Goal: Information Seeking & Learning: Learn about a topic

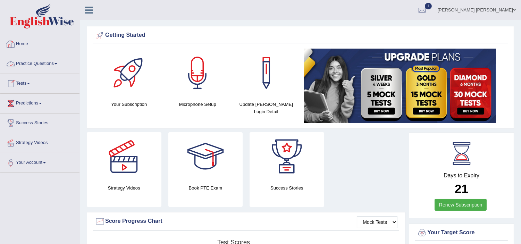
drag, startPoint x: 0, startPoint y: 0, endPoint x: 41, endPoint y: 60, distance: 72.5
click at [41, 60] on link "Practice Questions" at bounding box center [39, 62] width 79 height 17
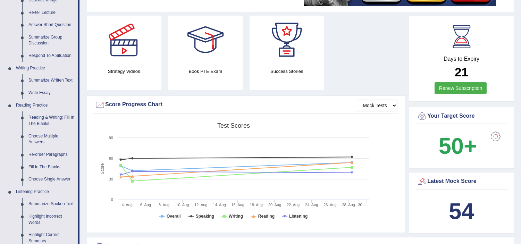
scroll to position [120, 0]
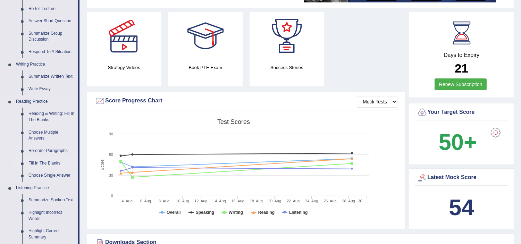
click at [45, 165] on link "Fill In The Blanks" at bounding box center [51, 163] width 52 height 12
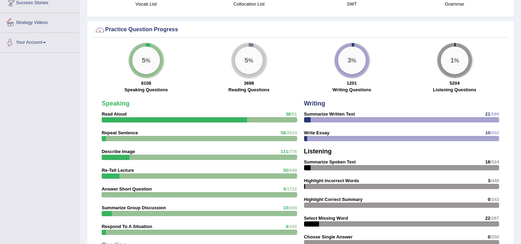
scroll to position [473, 0]
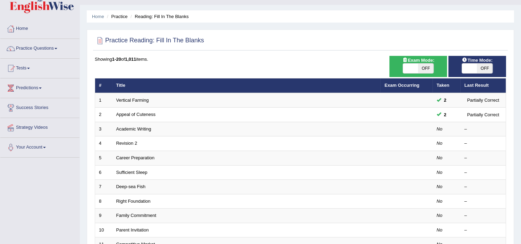
scroll to position [77, 0]
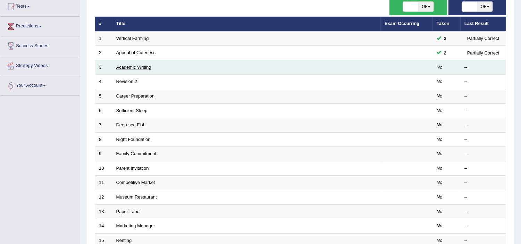
click at [128, 65] on link "Academic Writing" at bounding box center [133, 67] width 35 height 5
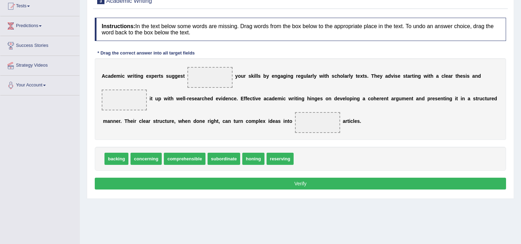
scroll to position [92, 0]
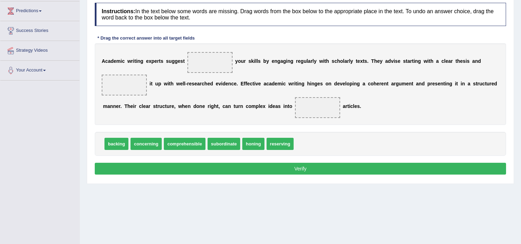
click at [152, 144] on span "concerning" at bounding box center [145, 144] width 31 height 12
drag, startPoint x: 148, startPoint y: 144, endPoint x: 122, endPoint y: 90, distance: 60.2
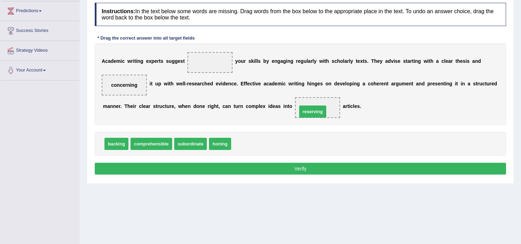
drag, startPoint x: 243, startPoint y: 144, endPoint x: 309, endPoint y: 112, distance: 73.4
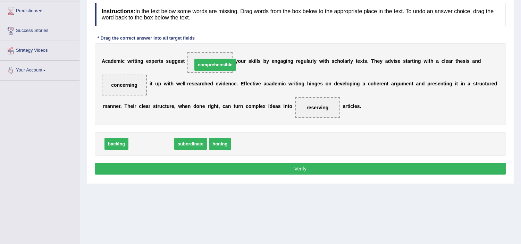
drag, startPoint x: 145, startPoint y: 143, endPoint x: 209, endPoint y: 64, distance: 101.9
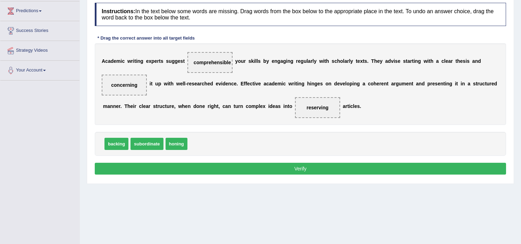
click at [233, 167] on button "Verify" at bounding box center [300, 169] width 411 height 12
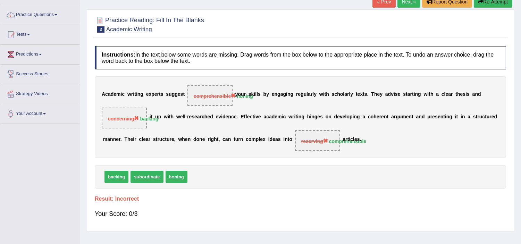
scroll to position [46, 0]
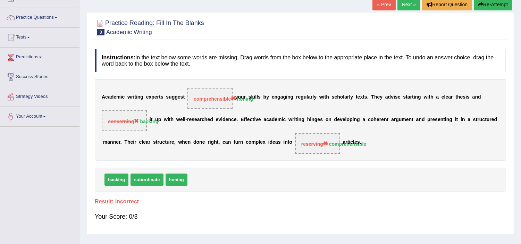
click at [490, 6] on button "Re-Attempt" at bounding box center [493, 5] width 39 height 12
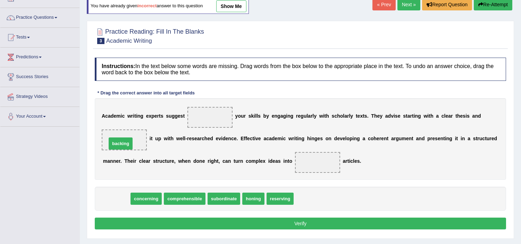
drag, startPoint x: 115, startPoint y: 199, endPoint x: 119, endPoint y: 144, distance: 55.3
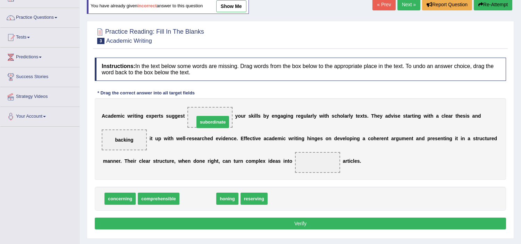
drag, startPoint x: 200, startPoint y: 199, endPoint x: 214, endPoint y: 123, distance: 78.1
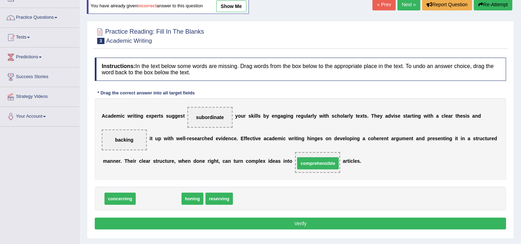
drag, startPoint x: 161, startPoint y: 200, endPoint x: 320, endPoint y: 164, distance: 162.8
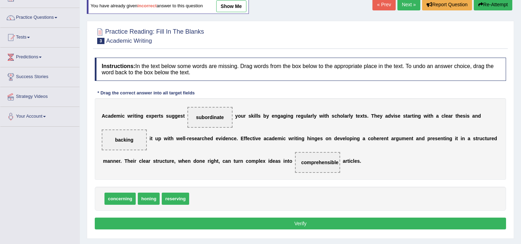
click at [265, 224] on button "Verify" at bounding box center [300, 224] width 411 height 12
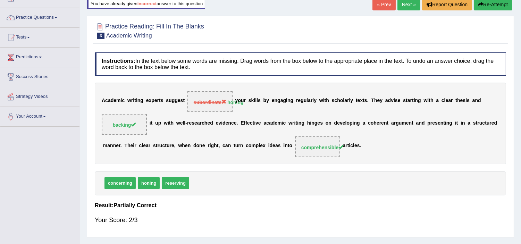
click at [490, 2] on button "Re-Attempt" at bounding box center [493, 5] width 39 height 12
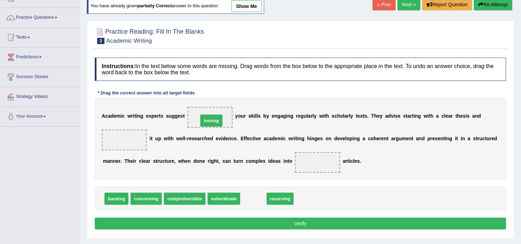
drag, startPoint x: 250, startPoint y: 199, endPoint x: 208, endPoint y: 121, distance: 89.0
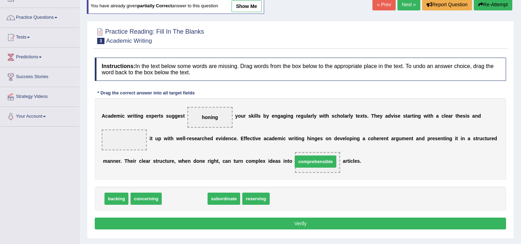
drag, startPoint x: 191, startPoint y: 201, endPoint x: 322, endPoint y: 164, distance: 135.9
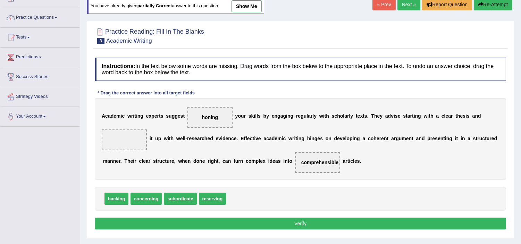
scroll to position [47, 0]
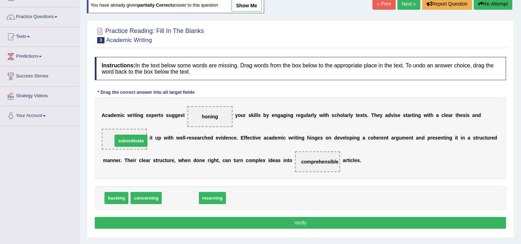
drag, startPoint x: 180, startPoint y: 199, endPoint x: 130, endPoint y: 141, distance: 76.0
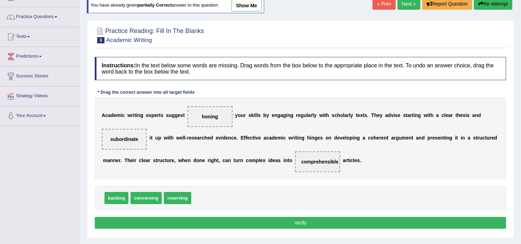
click at [238, 221] on button "Verify" at bounding box center [300, 223] width 411 height 12
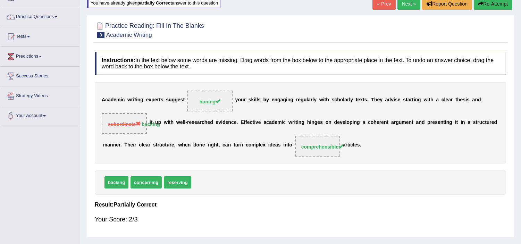
click at [497, 5] on button "Re-Attempt" at bounding box center [493, 4] width 39 height 12
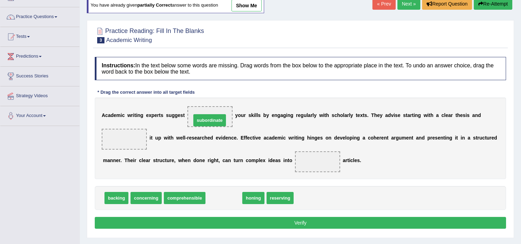
drag, startPoint x: 223, startPoint y: 200, endPoint x: 209, endPoint y: 122, distance: 78.7
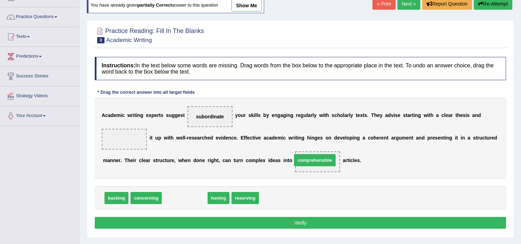
drag, startPoint x: 184, startPoint y: 197, endPoint x: 314, endPoint y: 160, distance: 135.4
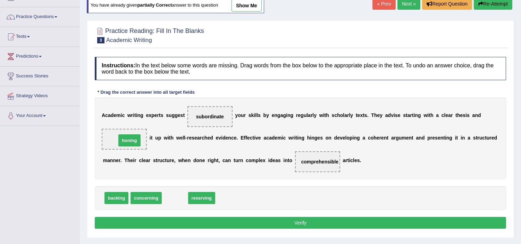
drag, startPoint x: 176, startPoint y: 197, endPoint x: 131, endPoint y: 140, distance: 73.1
click at [170, 221] on button "Verify" at bounding box center [300, 223] width 411 height 12
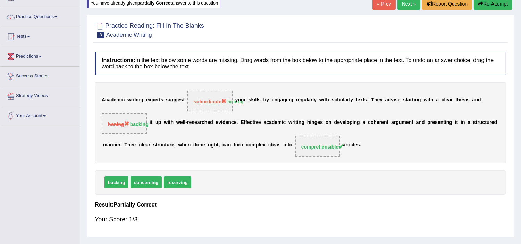
click at [491, 4] on button "Re-Attempt" at bounding box center [493, 4] width 39 height 12
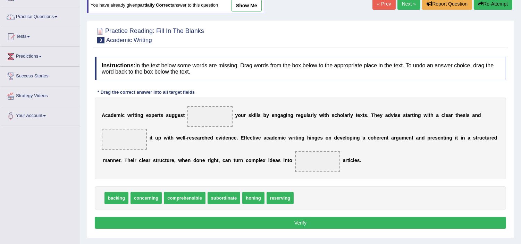
click at [258, 203] on span "honing" at bounding box center [253, 198] width 22 height 12
drag, startPoint x: 250, startPoint y: 200, endPoint x: 210, endPoint y: 120, distance: 89.5
drag, startPoint x: 181, startPoint y: 205, endPoint x: 232, endPoint y: 191, distance: 52.2
click at [232, 191] on div "backing concerning comprehensible subordinate reserving" at bounding box center [300, 198] width 411 height 24
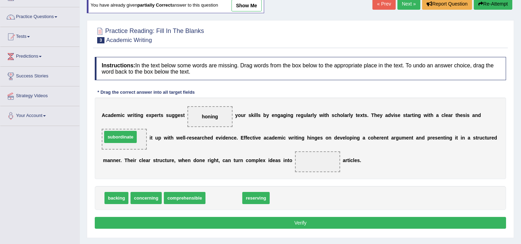
drag, startPoint x: 226, startPoint y: 196, endPoint x: 122, endPoint y: 135, distance: 120.1
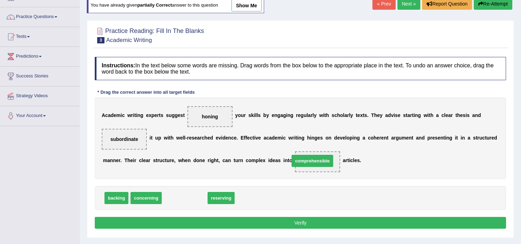
drag, startPoint x: 179, startPoint y: 196, endPoint x: 307, endPoint y: 160, distance: 132.9
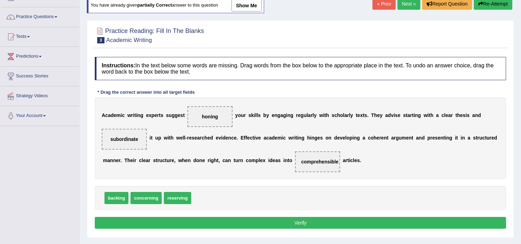
click at [196, 226] on button "Verify" at bounding box center [300, 223] width 411 height 12
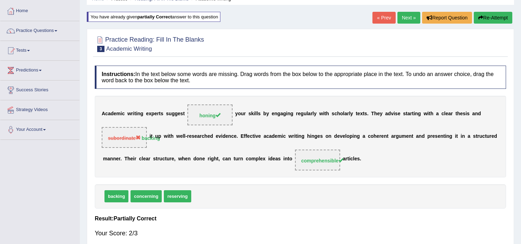
scroll to position [32, 0]
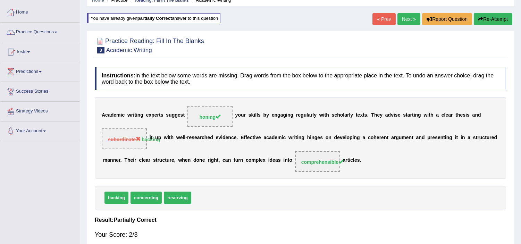
click at [493, 17] on button "Re-Attempt" at bounding box center [493, 19] width 39 height 12
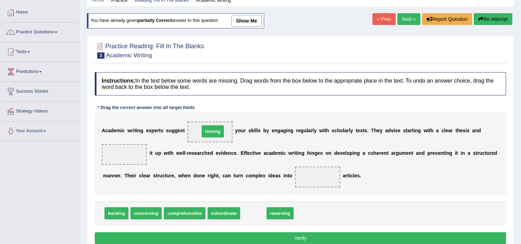
drag, startPoint x: 252, startPoint y: 214, endPoint x: 211, endPoint y: 132, distance: 91.4
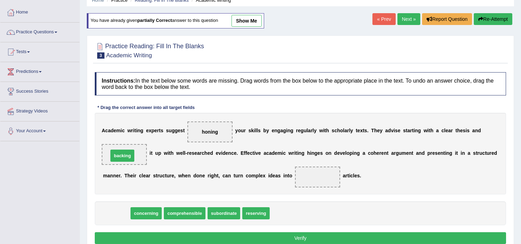
drag, startPoint x: 113, startPoint y: 212, endPoint x: 119, endPoint y: 155, distance: 57.9
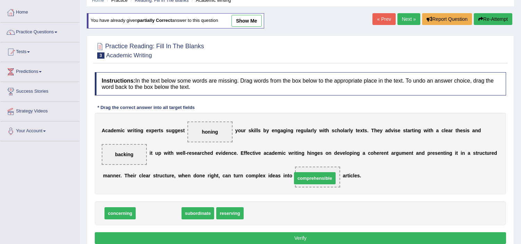
drag, startPoint x: 146, startPoint y: 212, endPoint x: 303, endPoint y: 177, distance: 160.0
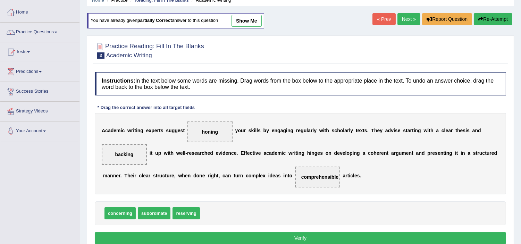
click at [150, 235] on button "Verify" at bounding box center [300, 238] width 411 height 12
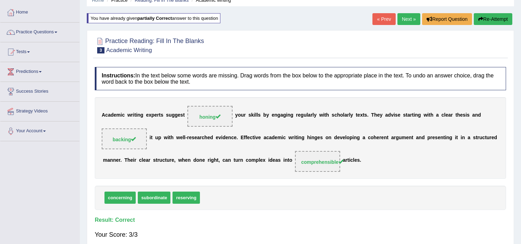
click at [406, 19] on link "Next »" at bounding box center [408, 19] width 23 height 12
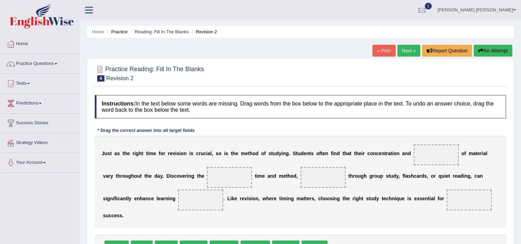
click at [345, 66] on div at bounding box center [300, 72] width 411 height 21
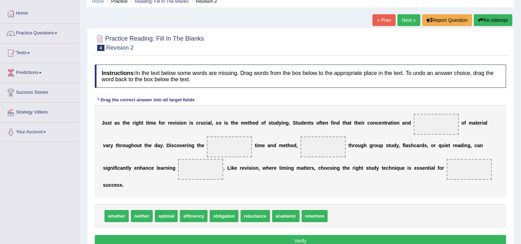
scroll to position [46, 0]
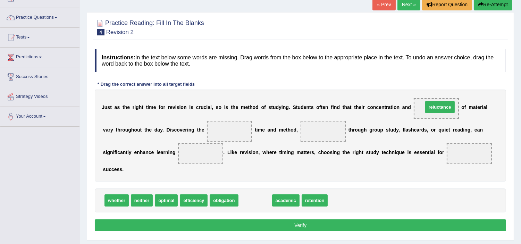
drag, startPoint x: 259, startPoint y: 201, endPoint x: 443, endPoint y: 108, distance: 206.9
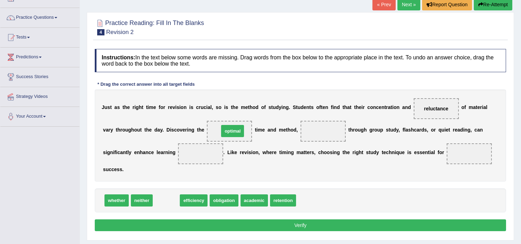
drag, startPoint x: 168, startPoint y: 200, endPoint x: 235, endPoint y: 130, distance: 96.0
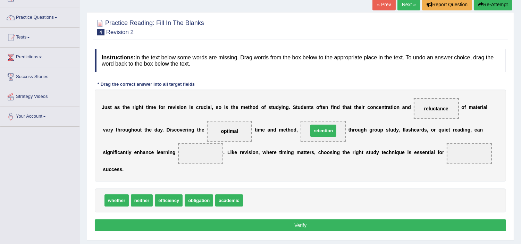
drag, startPoint x: 265, startPoint y: 202, endPoint x: 330, endPoint y: 133, distance: 95.5
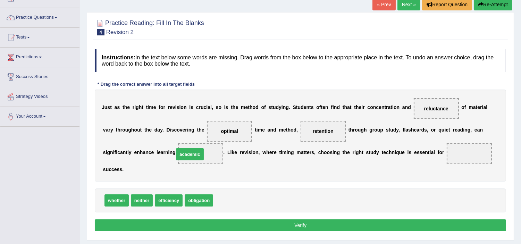
drag, startPoint x: 231, startPoint y: 200, endPoint x: 194, endPoint y: 155, distance: 57.7
drag, startPoint x: 200, startPoint y: 150, endPoint x: 347, endPoint y: 148, distance: 146.8
click at [347, 148] on div "J u s t a s t h e r i g h t t i m e f o r r e v i s i o n i s c r u c i a l , s…" at bounding box center [300, 136] width 411 height 92
drag, startPoint x: 199, startPoint y: 151, endPoint x: 464, endPoint y: 150, distance: 265.1
drag, startPoint x: 193, startPoint y: 200, endPoint x: 200, endPoint y: 152, distance: 48.0
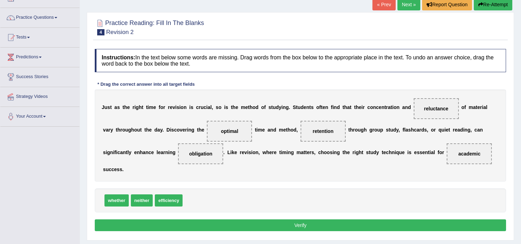
drag, startPoint x: 213, startPoint y: 146, endPoint x: 317, endPoint y: 117, distance: 108.1
click at [317, 117] on div "J u s t a s t h e r i g h t t i m e f o r r e v i s i o n i s c r u c i a l , s…" at bounding box center [300, 136] width 411 height 92
drag, startPoint x: 323, startPoint y: 129, endPoint x: 203, endPoint y: 199, distance: 138.9
drag, startPoint x: 205, startPoint y: 153, endPoint x: 326, endPoint y: 134, distance: 122.3
drag, startPoint x: 192, startPoint y: 202, endPoint x: 196, endPoint y: 154, distance: 48.5
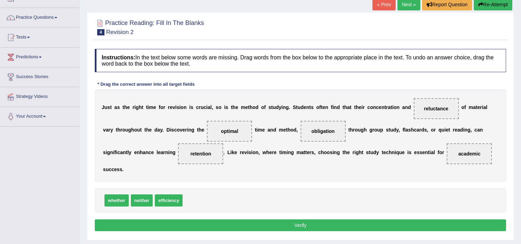
click at [219, 224] on button "Verify" at bounding box center [300, 225] width 411 height 12
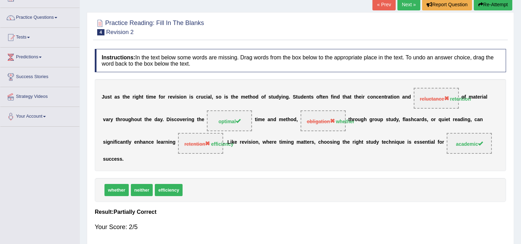
click at [491, 5] on button "Re-Attempt" at bounding box center [493, 5] width 39 height 12
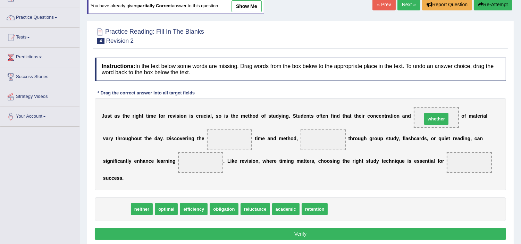
drag, startPoint x: 115, startPoint y: 209, endPoint x: 434, endPoint y: 119, distance: 332.1
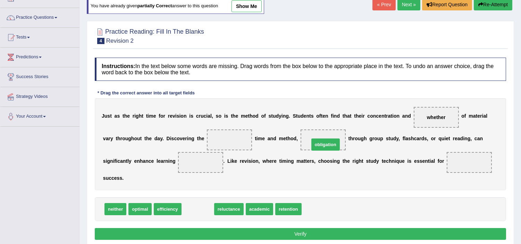
drag, startPoint x: 193, startPoint y: 210, endPoint x: 321, endPoint y: 146, distance: 142.9
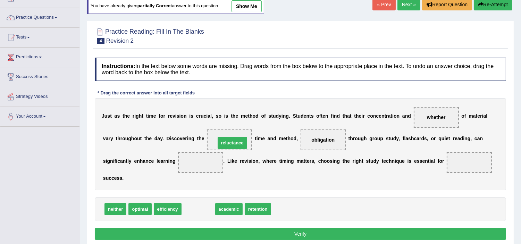
drag, startPoint x: 196, startPoint y: 209, endPoint x: 230, endPoint y: 142, distance: 74.8
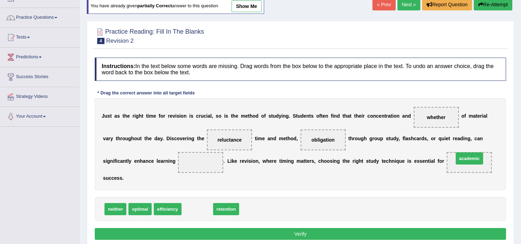
drag, startPoint x: 199, startPoint y: 210, endPoint x: 471, endPoint y: 159, distance: 276.8
drag, startPoint x: 190, startPoint y: 210, endPoint x: 200, endPoint y: 161, distance: 50.0
click at [237, 231] on button "Verify" at bounding box center [300, 234] width 411 height 12
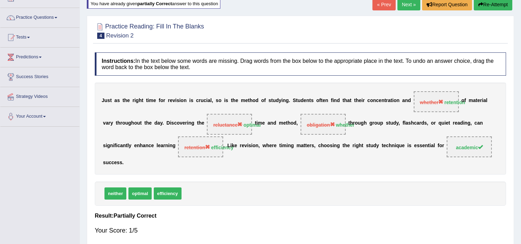
click at [493, 1] on button "Re-Attempt" at bounding box center [493, 5] width 39 height 12
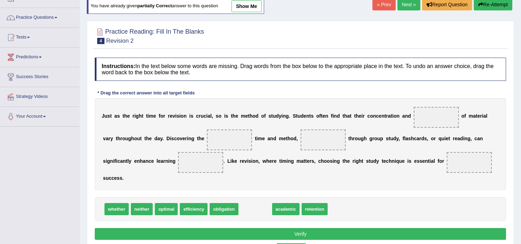
drag, startPoint x: 254, startPoint y: 207, endPoint x: 290, endPoint y: 248, distance: 54.3
click at [290, 198] on html "Toggle navigation Home Practice Questions Speaking Practice Read Aloud Repeat S…" at bounding box center [260, 76] width 521 height 244
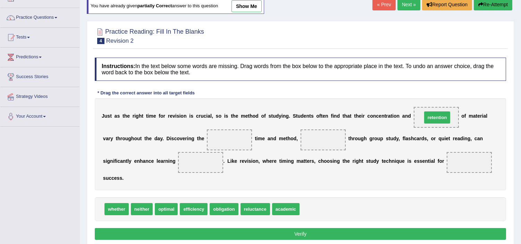
drag, startPoint x: 316, startPoint y: 205, endPoint x: 438, endPoint y: 113, distance: 153.2
drag, startPoint x: 189, startPoint y: 211, endPoint x: 202, endPoint y: 166, distance: 46.6
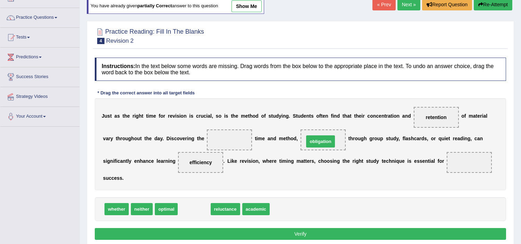
drag, startPoint x: 192, startPoint y: 208, endPoint x: 319, endPoint y: 140, distance: 143.1
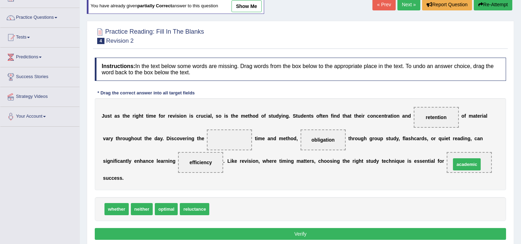
drag, startPoint x: 219, startPoint y: 209, endPoint x: 461, endPoint y: 164, distance: 245.6
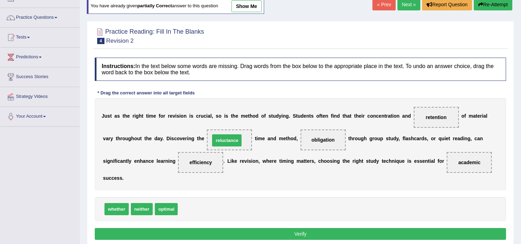
drag, startPoint x: 192, startPoint y: 207, endPoint x: 224, endPoint y: 138, distance: 75.9
click at [254, 233] on button "Verify" at bounding box center [300, 234] width 411 height 12
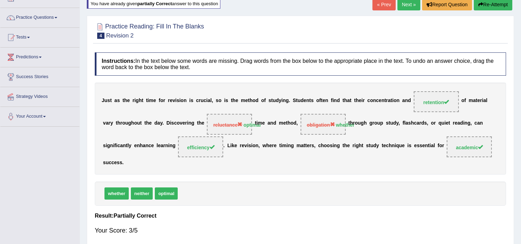
click at [491, 7] on button "Re-Attempt" at bounding box center [493, 5] width 39 height 12
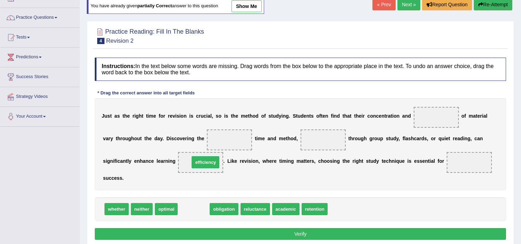
drag, startPoint x: 190, startPoint y: 213, endPoint x: 202, endPoint y: 166, distance: 49.0
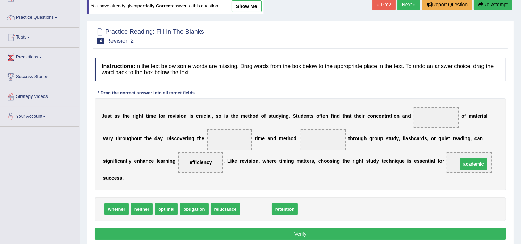
drag, startPoint x: 257, startPoint y: 206, endPoint x: 475, endPoint y: 161, distance: 222.9
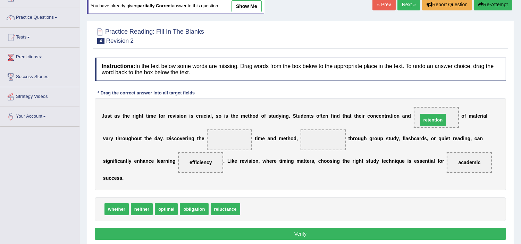
drag, startPoint x: 255, startPoint y: 208, endPoint x: 433, endPoint y: 119, distance: 198.7
drag, startPoint x: 112, startPoint y: 210, endPoint x: 323, endPoint y: 140, distance: 221.7
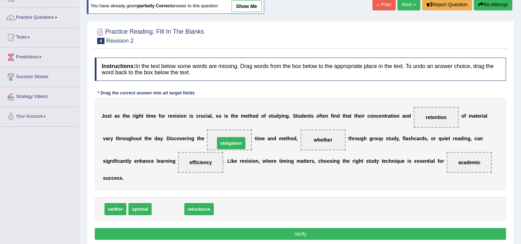
drag, startPoint x: 166, startPoint y: 207, endPoint x: 230, endPoint y: 141, distance: 92.0
click at [238, 235] on button "Verify" at bounding box center [300, 234] width 411 height 12
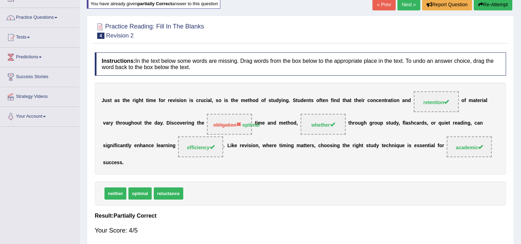
click at [255, 196] on div "neither optimal reluctance" at bounding box center [300, 193] width 411 height 24
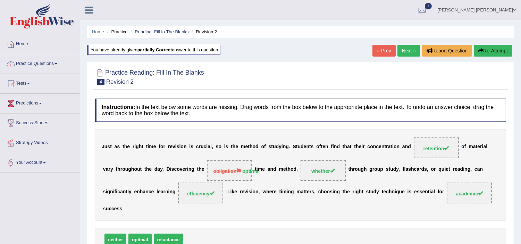
click at [500, 47] on button "Re-Attempt" at bounding box center [493, 51] width 39 height 12
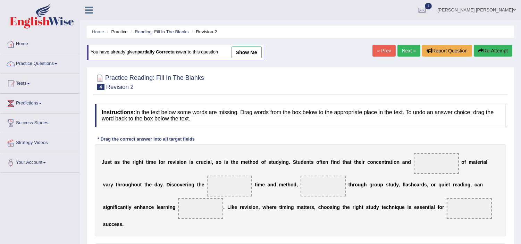
click at [306, 83] on div at bounding box center [300, 81] width 411 height 21
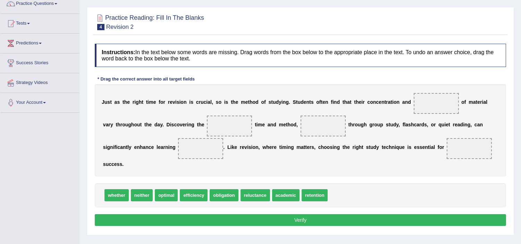
scroll to position [61, 0]
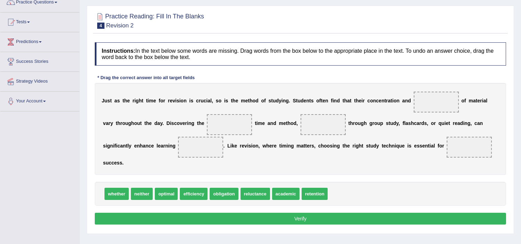
click at [249, 194] on span "reluctance" at bounding box center [254, 194] width 29 height 12
drag, startPoint x: 311, startPoint y: 191, endPoint x: 432, endPoint y: 99, distance: 152.6
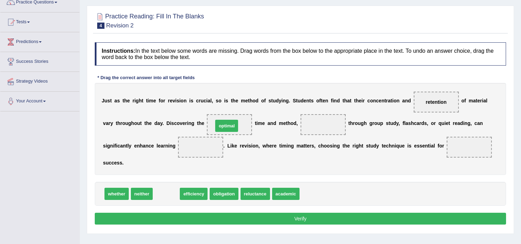
drag, startPoint x: 168, startPoint y: 195, endPoint x: 228, endPoint y: 127, distance: 91.0
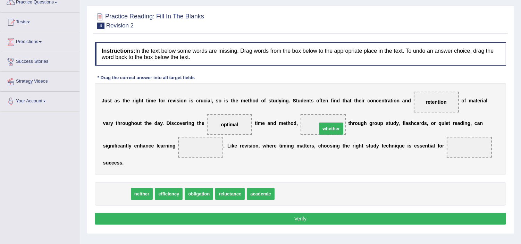
drag, startPoint x: 115, startPoint y: 193, endPoint x: 329, endPoint y: 128, distance: 224.2
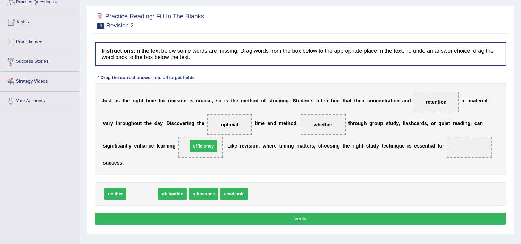
drag, startPoint x: 141, startPoint y: 192, endPoint x: 202, endPoint y: 143, distance: 78.1
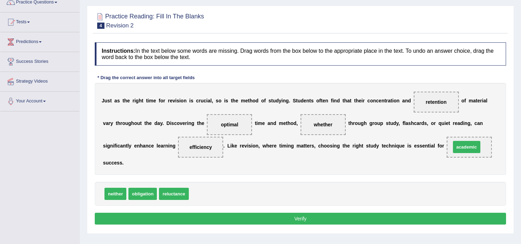
drag, startPoint x: 204, startPoint y: 191, endPoint x: 466, endPoint y: 144, distance: 266.2
click at [297, 216] on button "Verify" at bounding box center [300, 219] width 411 height 12
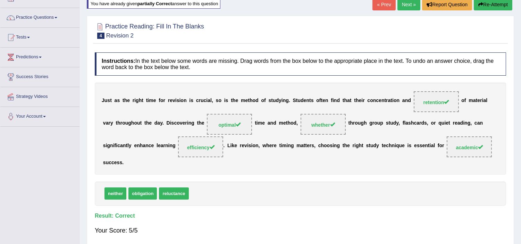
scroll to position [0, 0]
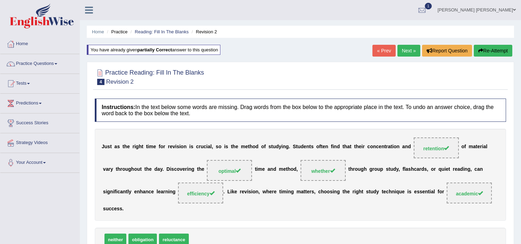
click at [405, 49] on link "Next »" at bounding box center [408, 51] width 23 height 12
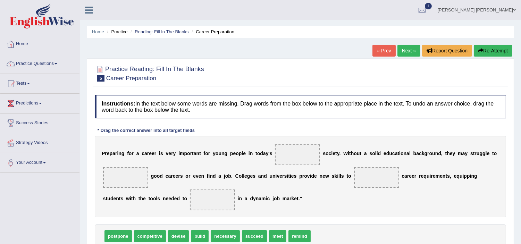
click at [345, 211] on div "P r e p a r i n g f o r a c a r e e r i s v e r y i m p o r t a n t f o r y o u…" at bounding box center [300, 177] width 411 height 82
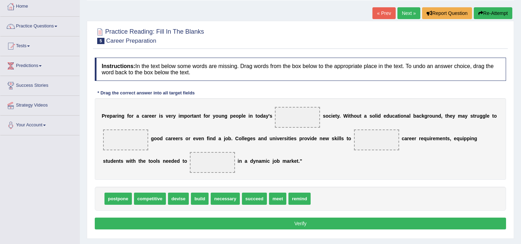
scroll to position [46, 0]
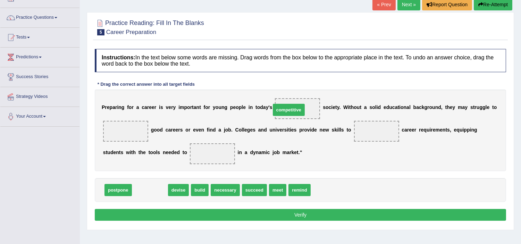
drag, startPoint x: 145, startPoint y: 188, endPoint x: 285, endPoint y: 108, distance: 161.5
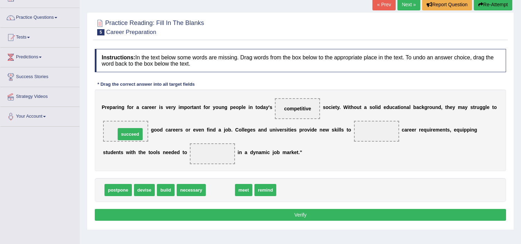
drag, startPoint x: 220, startPoint y: 187, endPoint x: 129, endPoint y: 131, distance: 106.1
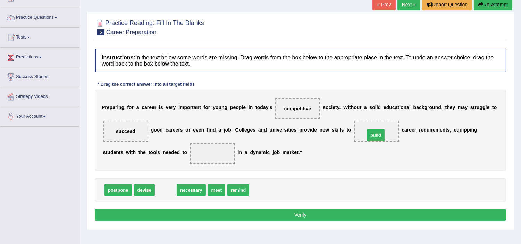
drag, startPoint x: 168, startPoint y: 188, endPoint x: 378, endPoint y: 133, distance: 217.0
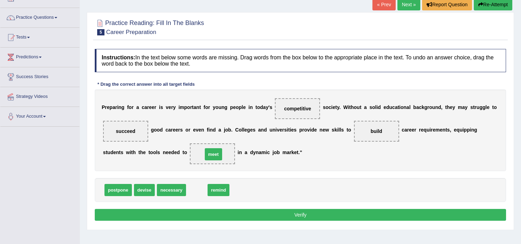
drag, startPoint x: 198, startPoint y: 192, endPoint x: 215, endPoint y: 156, distance: 40.0
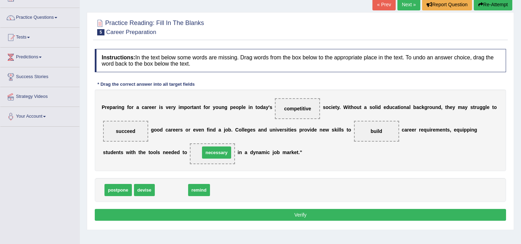
drag, startPoint x: 177, startPoint y: 188, endPoint x: 222, endPoint y: 151, distance: 58.7
click at [271, 211] on button "Verify" at bounding box center [300, 215] width 411 height 12
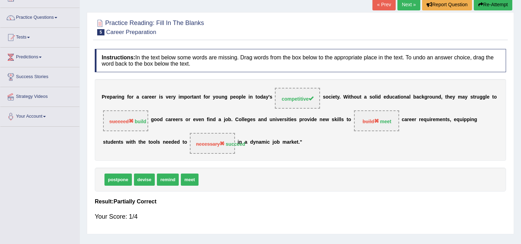
click at [488, 4] on button "Re-Attempt" at bounding box center [493, 5] width 39 height 12
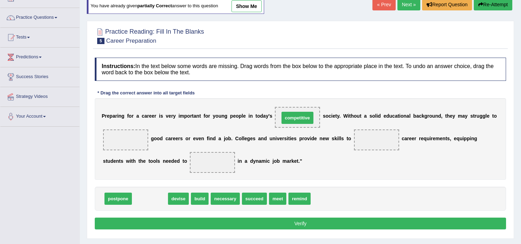
drag, startPoint x: 142, startPoint y: 199, endPoint x: 290, endPoint y: 118, distance: 168.2
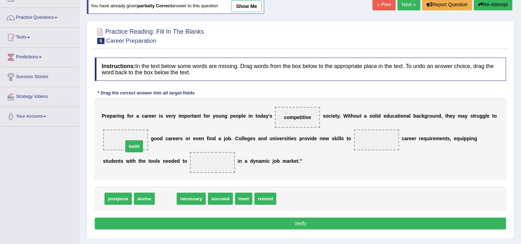
drag, startPoint x: 161, startPoint y: 201, endPoint x: 129, endPoint y: 148, distance: 61.2
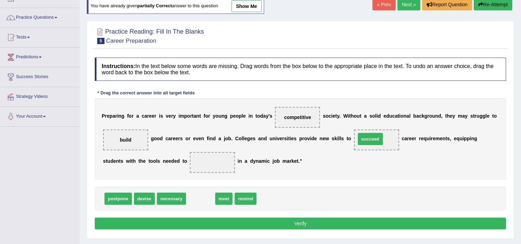
drag, startPoint x: 201, startPoint y: 200, endPoint x: 370, endPoint y: 140, distance: 179.9
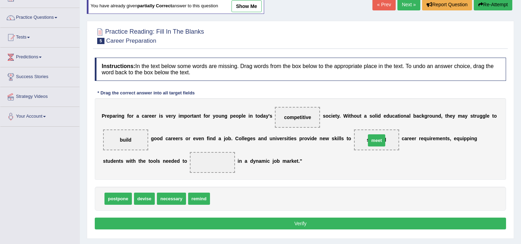
drag, startPoint x: 226, startPoint y: 199, endPoint x: 382, endPoint y: 140, distance: 166.4
drag, startPoint x: 216, startPoint y: 200, endPoint x: 209, endPoint y: 166, distance: 34.6
click at [244, 220] on button "Verify" at bounding box center [300, 224] width 411 height 12
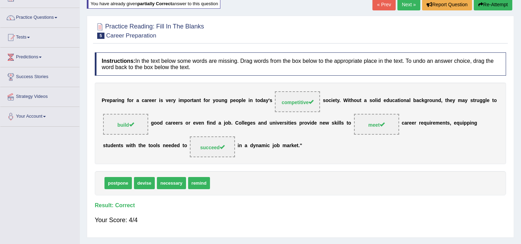
click at [490, 6] on button "Re-Attempt" at bounding box center [493, 5] width 39 height 12
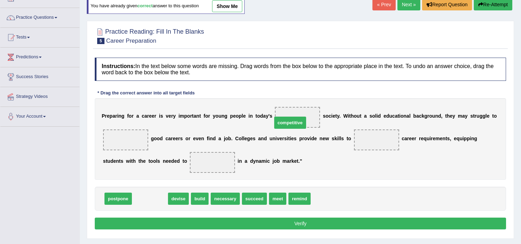
drag, startPoint x: 153, startPoint y: 198, endPoint x: 293, endPoint y: 122, distance: 159.5
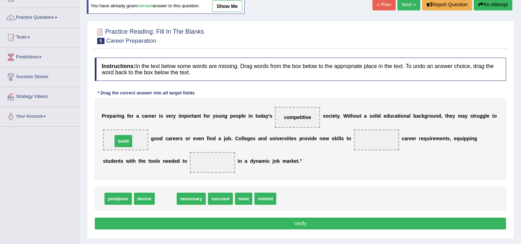
drag, startPoint x: 167, startPoint y: 197, endPoint x: 127, endPoint y: 140, distance: 69.2
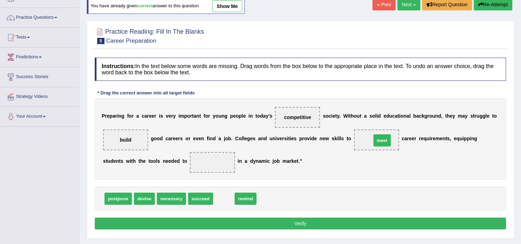
drag, startPoint x: 225, startPoint y: 200, endPoint x: 383, endPoint y: 142, distance: 168.6
drag, startPoint x: 201, startPoint y: 205, endPoint x: 207, endPoint y: 188, distance: 17.7
click at [207, 188] on div "postpone devise necessary succeed remind" at bounding box center [300, 199] width 411 height 24
click at [199, 203] on span "succeed" at bounding box center [200, 199] width 25 height 12
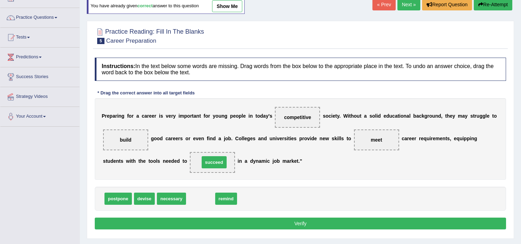
drag, startPoint x: 200, startPoint y: 199, endPoint x: 214, endPoint y: 163, distance: 38.5
click at [275, 218] on button "Verify" at bounding box center [300, 224] width 411 height 12
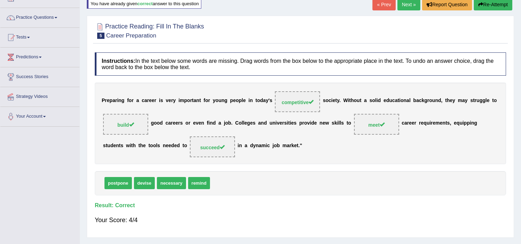
click at [406, 2] on link "Next »" at bounding box center [408, 5] width 23 height 12
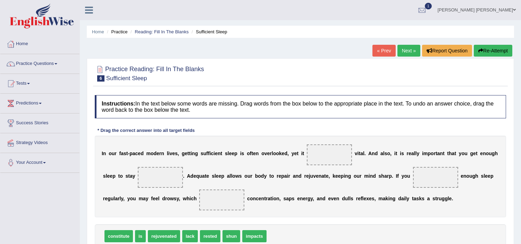
click at [320, 130] on div "Instructions: In the text below some words are missing. Drag words from the box…" at bounding box center [300, 182] width 415 height 181
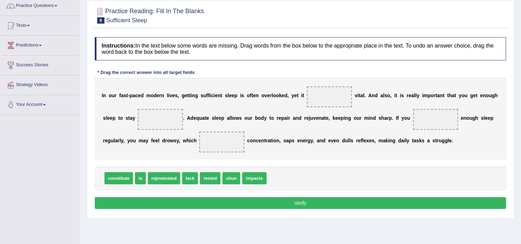
scroll to position [61, 0]
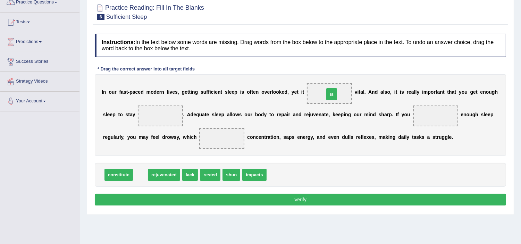
drag, startPoint x: 137, startPoint y: 176, endPoint x: 328, endPoint y: 96, distance: 207.2
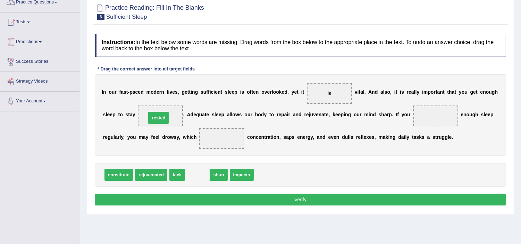
drag, startPoint x: 203, startPoint y: 175, endPoint x: 164, endPoint y: 118, distance: 68.6
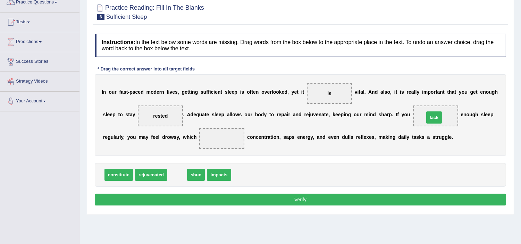
drag, startPoint x: 181, startPoint y: 174, endPoint x: 438, endPoint y: 116, distance: 263.2
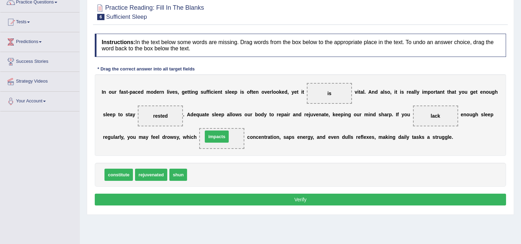
drag, startPoint x: 203, startPoint y: 174, endPoint x: 219, endPoint y: 136, distance: 40.6
click at [244, 200] on button "Verify" at bounding box center [300, 200] width 411 height 12
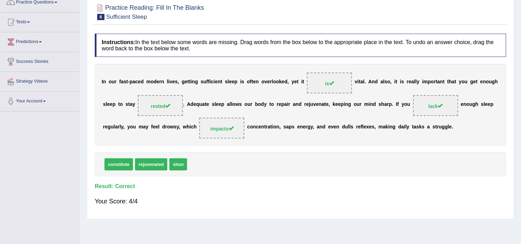
click at [456, 25] on div "Practice Reading: Fill In The Blanks 6 Sufficient Sleep Instructions: In the te…" at bounding box center [300, 108] width 427 height 222
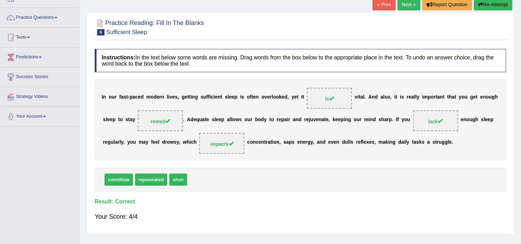
scroll to position [0, 0]
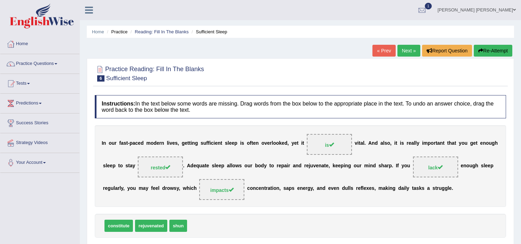
click at [402, 52] on link "Next »" at bounding box center [408, 51] width 23 height 12
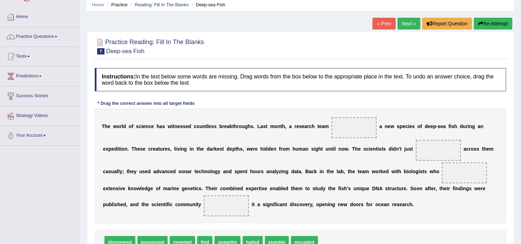
scroll to position [34, 0]
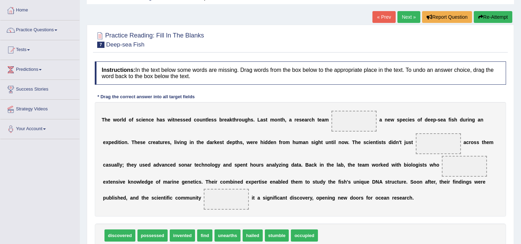
click at [118, 236] on span "discovered" at bounding box center [119, 235] width 31 height 12
drag, startPoint x: 120, startPoint y: 235, endPoint x: 362, endPoint y: 116, distance: 269.6
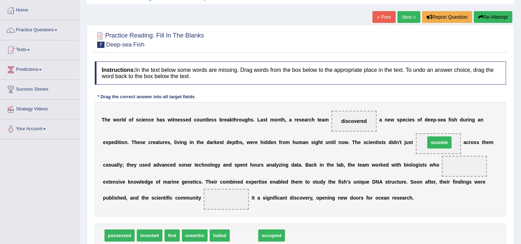
drag, startPoint x: 243, startPoint y: 235, endPoint x: 439, endPoint y: 142, distance: 216.2
click at [457, 210] on div "T h e w o r l d o f s c i e n c e h a s w i t n e s s e d c o u n t l e s s b r…" at bounding box center [300, 159] width 411 height 115
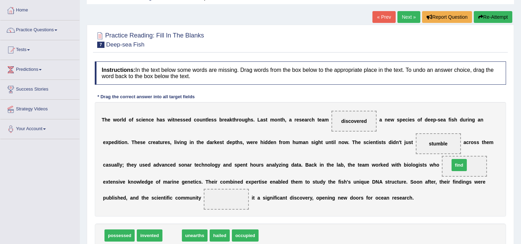
drag, startPoint x: 172, startPoint y: 234, endPoint x: 459, endPoint y: 163, distance: 295.4
click at [151, 237] on span "invented" at bounding box center [149, 235] width 25 height 12
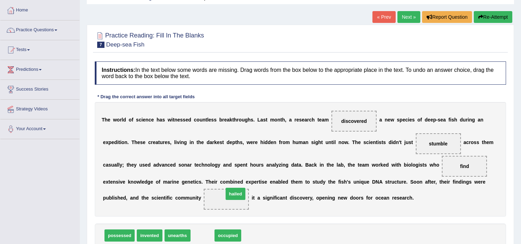
drag, startPoint x: 205, startPoint y: 234, endPoint x: 238, endPoint y: 193, distance: 53.1
click at [327, 230] on div "possessed invented unearths occupied" at bounding box center [300, 235] width 411 height 24
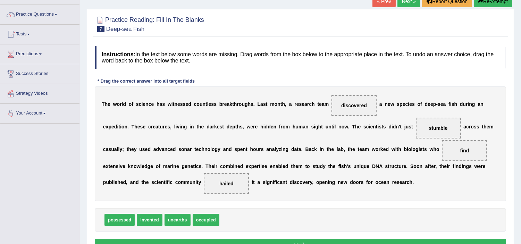
click at [305, 243] on button "Verify" at bounding box center [300, 245] width 411 height 12
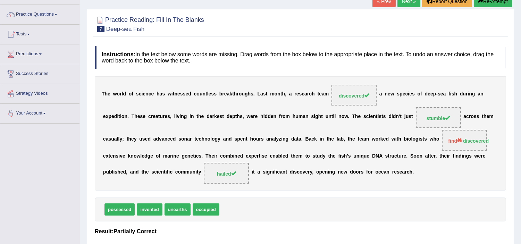
click at [491, 3] on button "Re-Attempt" at bounding box center [493, 1] width 39 height 12
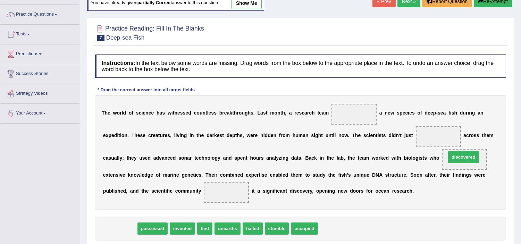
drag, startPoint x: 127, startPoint y: 231, endPoint x: 470, endPoint y: 160, distance: 350.9
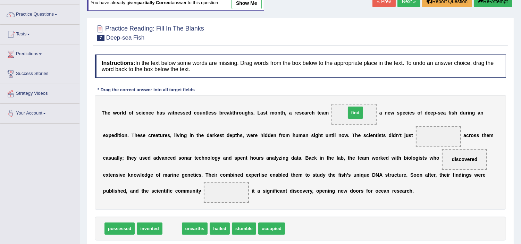
drag, startPoint x: 173, startPoint y: 226, endPoint x: 356, endPoint y: 112, distance: 216.1
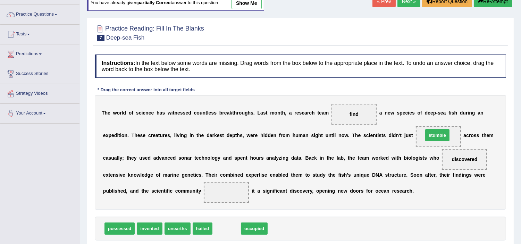
drag, startPoint x: 230, startPoint y: 228, endPoint x: 442, endPoint y: 135, distance: 232.0
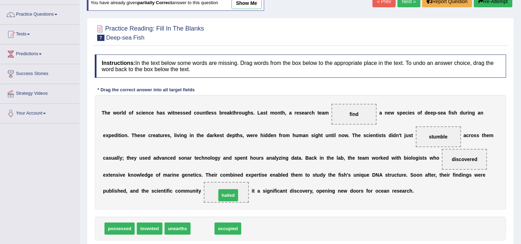
drag, startPoint x: 202, startPoint y: 226, endPoint x: 228, endPoint y: 192, distance: 42.8
click at [231, 225] on div "possessed invented unearths occupied" at bounding box center [300, 229] width 411 height 24
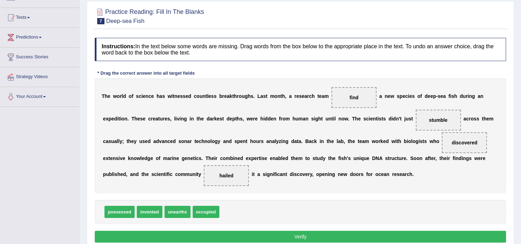
scroll to position [80, 0]
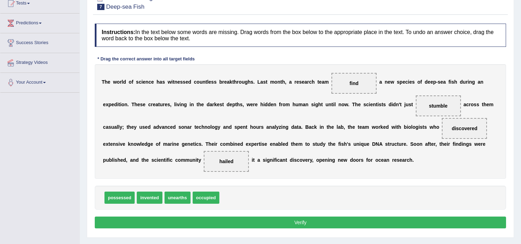
click at [257, 223] on button "Verify" at bounding box center [300, 223] width 411 height 12
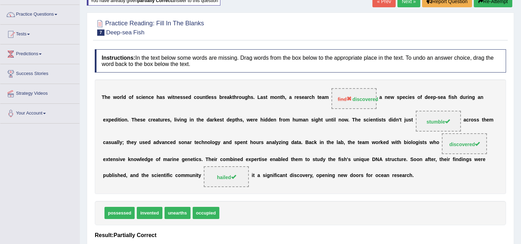
scroll to position [34, 0]
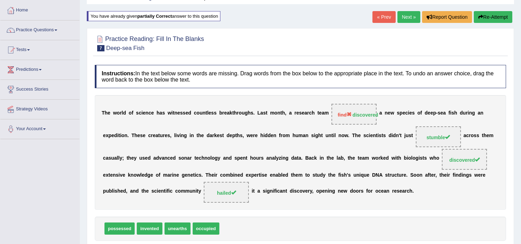
click at [497, 19] on button "Re-Attempt" at bounding box center [493, 17] width 39 height 12
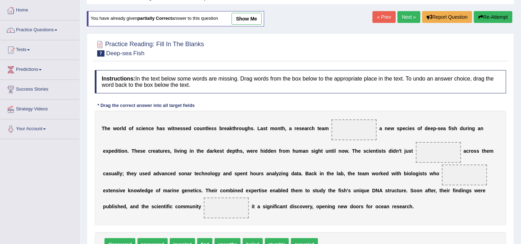
click at [197, 221] on div "T h e w o r l d o f s c i e n c e h a s w i t n e s s e d c o u n t l e s s b r…" at bounding box center [300, 168] width 411 height 115
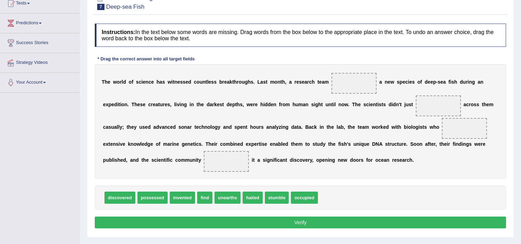
scroll to position [95, 0]
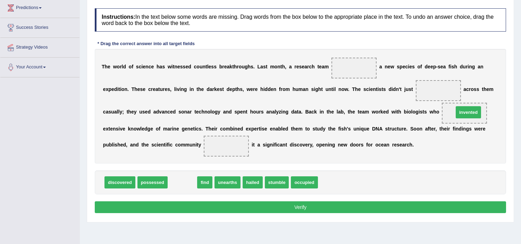
drag, startPoint x: 184, startPoint y: 182, endPoint x: 470, endPoint y: 112, distance: 294.3
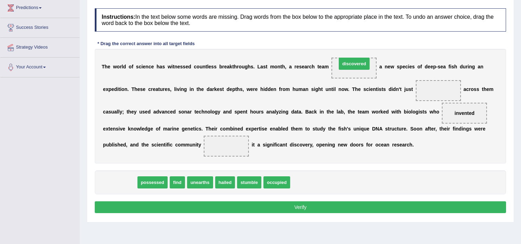
drag, startPoint x: 126, startPoint y: 178, endPoint x: 360, endPoint y: 60, distance: 262.4
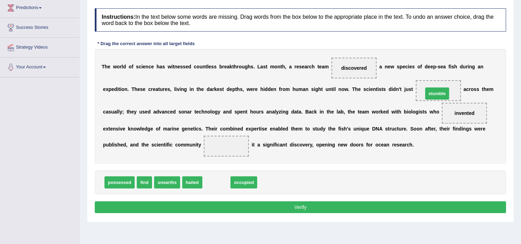
drag, startPoint x: 217, startPoint y: 181, endPoint x: 438, endPoint y: 92, distance: 238.0
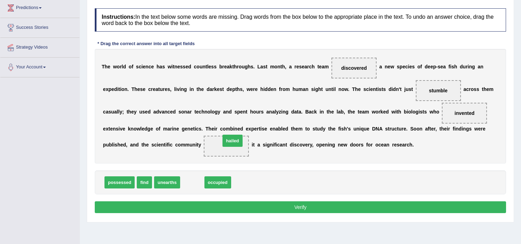
drag, startPoint x: 190, startPoint y: 182, endPoint x: 230, endPoint y: 140, distance: 57.9
click at [253, 203] on button "Verify" at bounding box center [300, 207] width 411 height 12
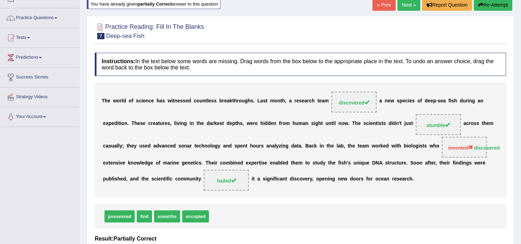
scroll to position [12, 0]
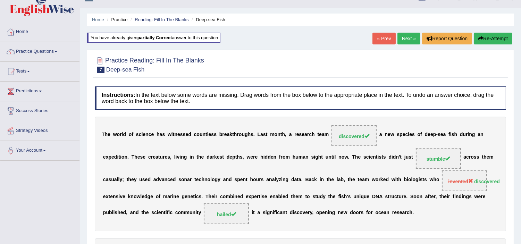
click at [407, 40] on link "Next »" at bounding box center [408, 39] width 23 height 12
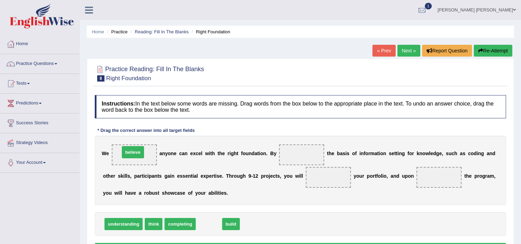
drag, startPoint x: 213, startPoint y: 225, endPoint x: 137, endPoint y: 153, distance: 104.6
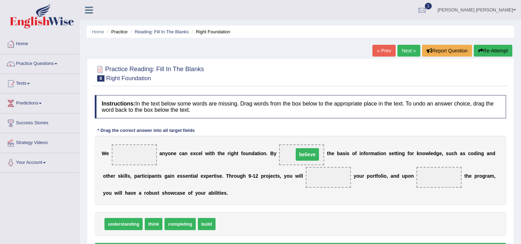
drag, startPoint x: 142, startPoint y: 154, endPoint x: 315, endPoint y: 154, distance: 173.2
drag, startPoint x: 303, startPoint y: 153, endPoint x: 141, endPoint y: 155, distance: 161.7
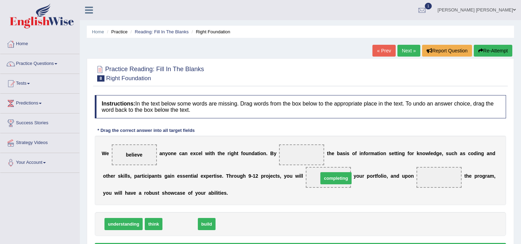
drag, startPoint x: 176, startPoint y: 223, endPoint x: 332, endPoint y: 178, distance: 162.4
click at [178, 223] on span "build" at bounding box center [173, 224] width 18 height 12
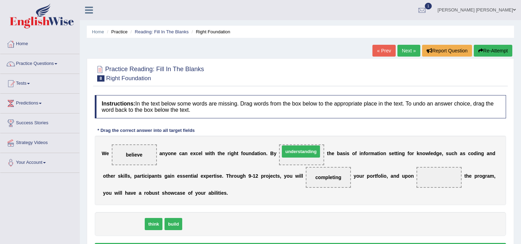
drag, startPoint x: 130, startPoint y: 223, endPoint x: 307, endPoint y: 150, distance: 191.6
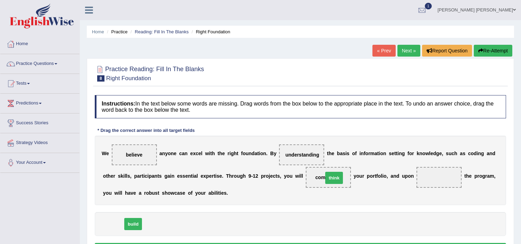
drag, startPoint x: 115, startPoint y: 224, endPoint x: 336, endPoint y: 178, distance: 225.4
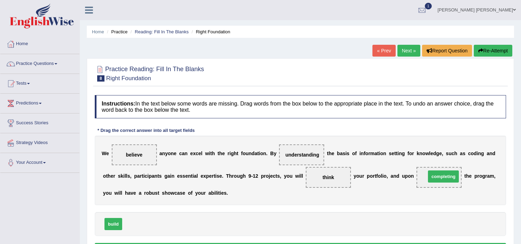
drag, startPoint x: 140, startPoint y: 223, endPoint x: 445, endPoint y: 175, distance: 308.4
click at [320, 211] on div "Instructions: In the text below some words are missing. Drag words from the box…" at bounding box center [300, 176] width 415 height 169
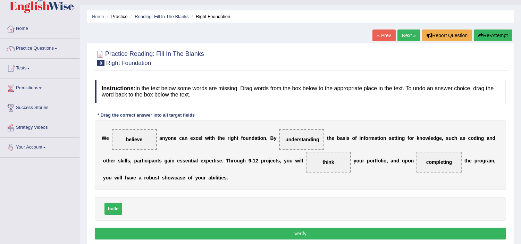
scroll to position [31, 0]
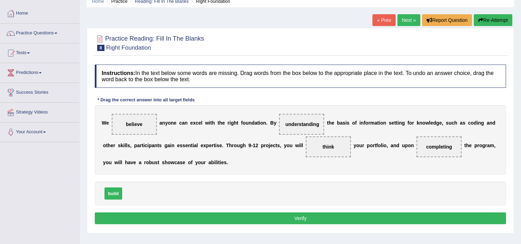
click at [309, 220] on button "Verify" at bounding box center [300, 218] width 411 height 12
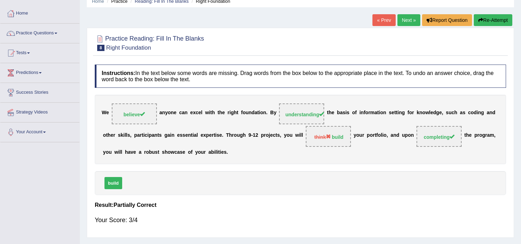
click at [486, 23] on button "Re-Attempt" at bounding box center [493, 20] width 39 height 12
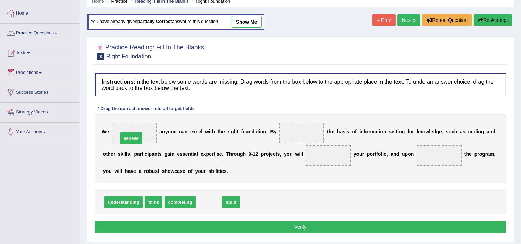
drag, startPoint x: 208, startPoint y: 200, endPoint x: 130, endPoint y: 136, distance: 100.6
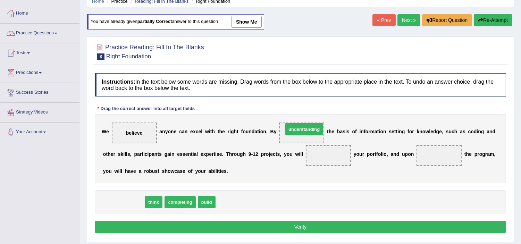
drag, startPoint x: 129, startPoint y: 202, endPoint x: 310, endPoint y: 129, distance: 194.6
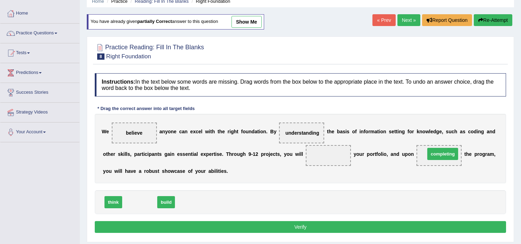
drag, startPoint x: 138, startPoint y: 203, endPoint x: 441, endPoint y: 155, distance: 306.8
drag, startPoint x: 134, startPoint y: 199, endPoint x: 335, endPoint y: 154, distance: 206.7
click at [335, 154] on span "build" at bounding box center [328, 155] width 18 height 12
click at [296, 227] on button "Verify" at bounding box center [300, 227] width 411 height 12
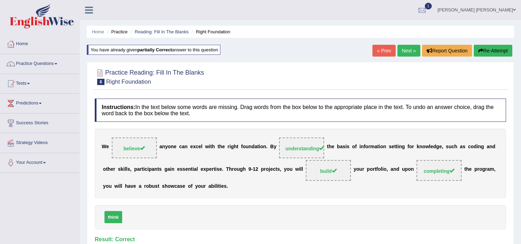
click at [405, 51] on link "Next »" at bounding box center [408, 51] width 23 height 12
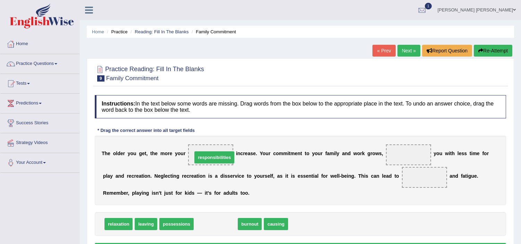
drag, startPoint x: 213, startPoint y: 224, endPoint x: 212, endPoint y: 158, distance: 66.6
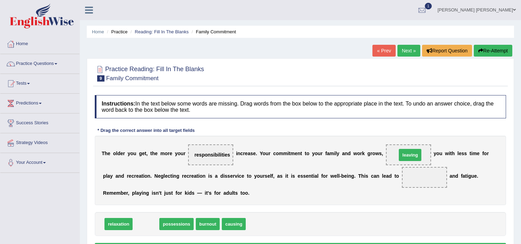
drag, startPoint x: 146, startPoint y: 225, endPoint x: 411, endPoint y: 155, distance: 273.0
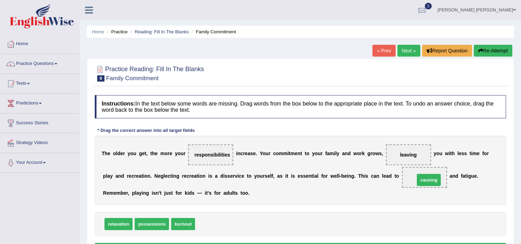
drag, startPoint x: 213, startPoint y: 222, endPoint x: 432, endPoint y: 178, distance: 224.0
click at [270, 224] on div "relaxation possessions burnout" at bounding box center [300, 224] width 411 height 24
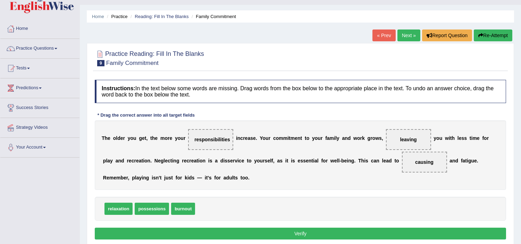
scroll to position [31, 0]
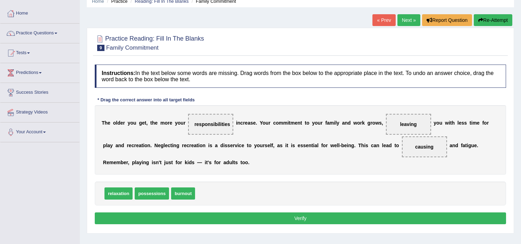
click at [257, 221] on button "Verify" at bounding box center [300, 218] width 411 height 12
